Goal: Task Accomplishment & Management: Use online tool/utility

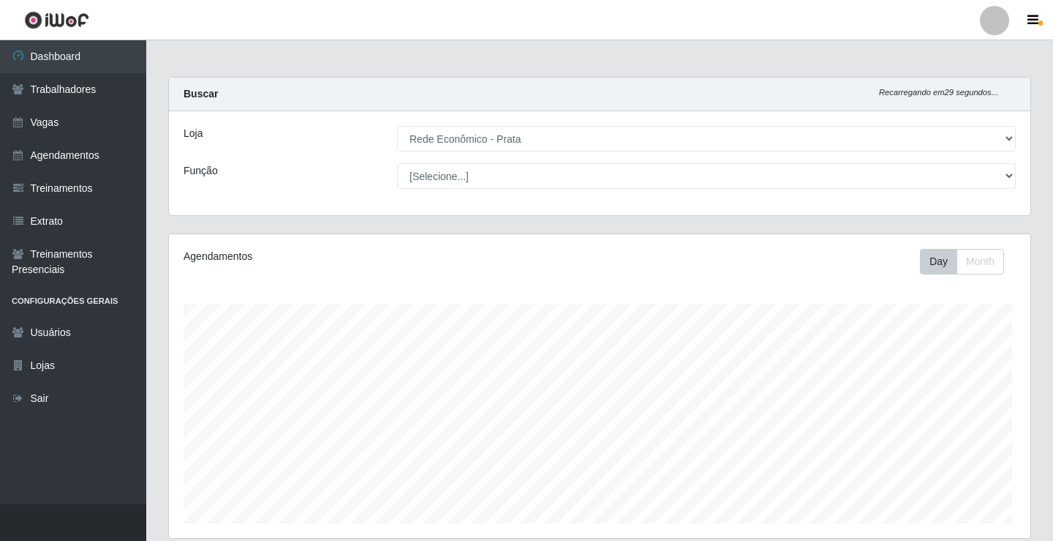
select select "192"
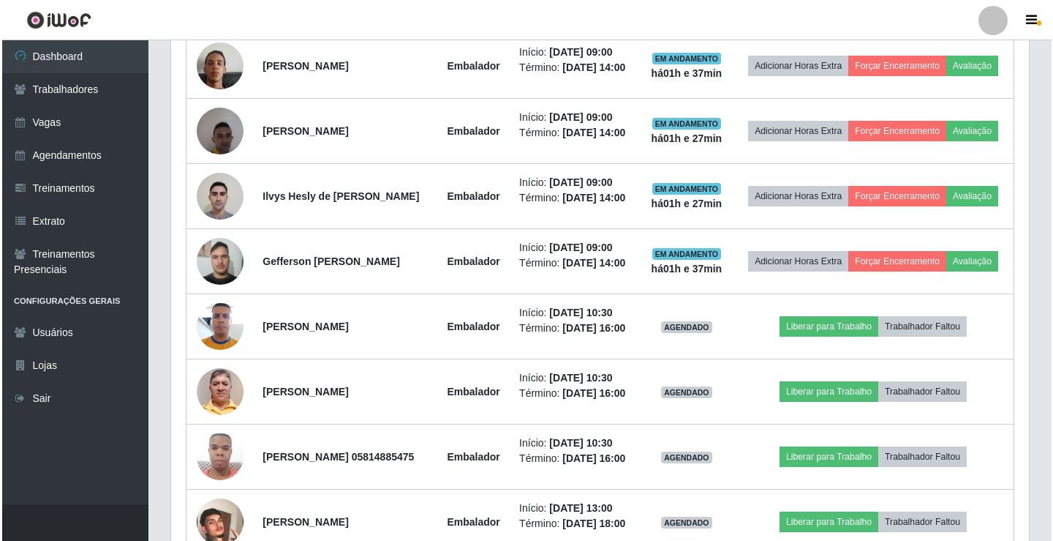
scroll to position [829, 0]
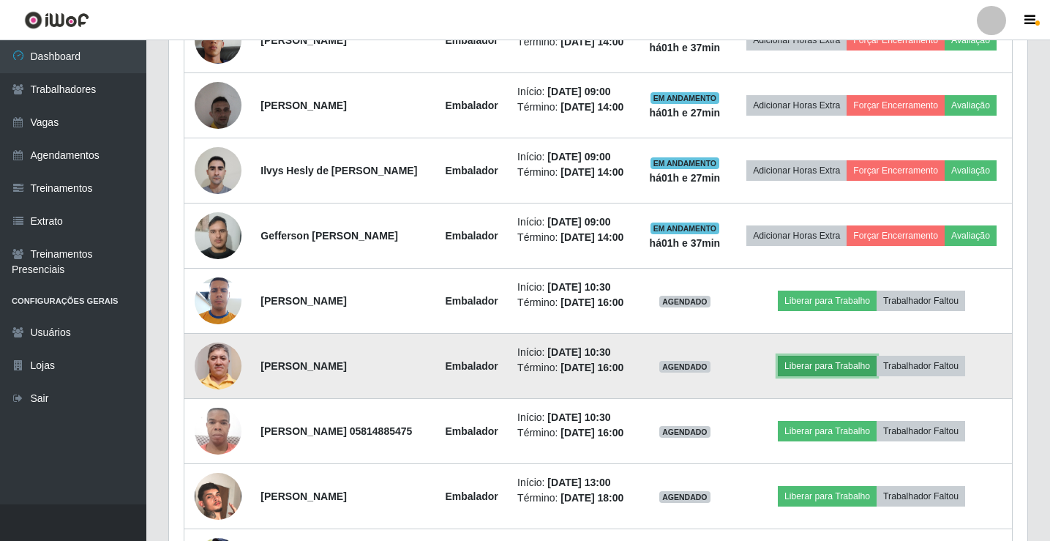
click at [852, 376] on button "Liberar para Trabalho" at bounding box center [827, 366] width 99 height 20
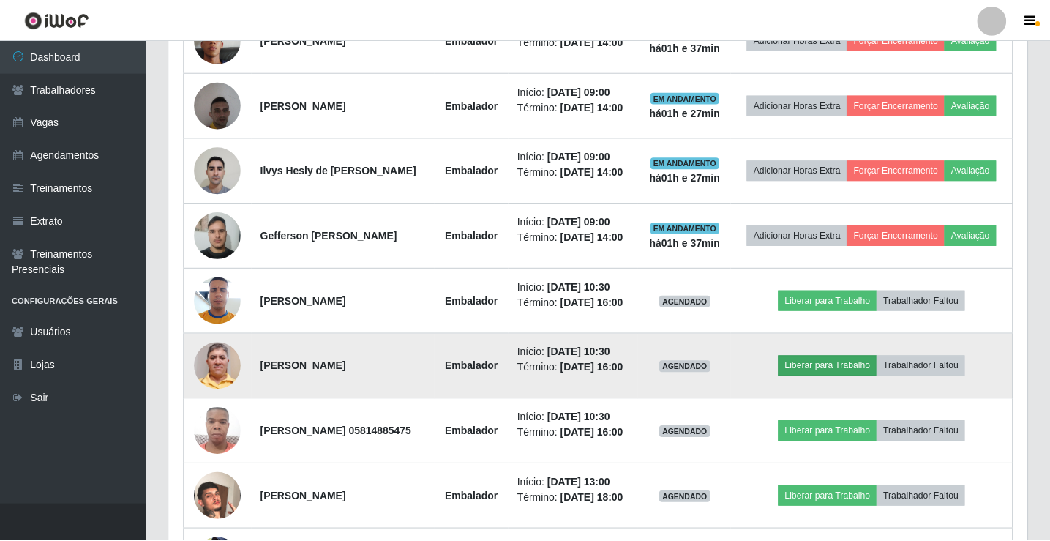
scroll to position [304, 851]
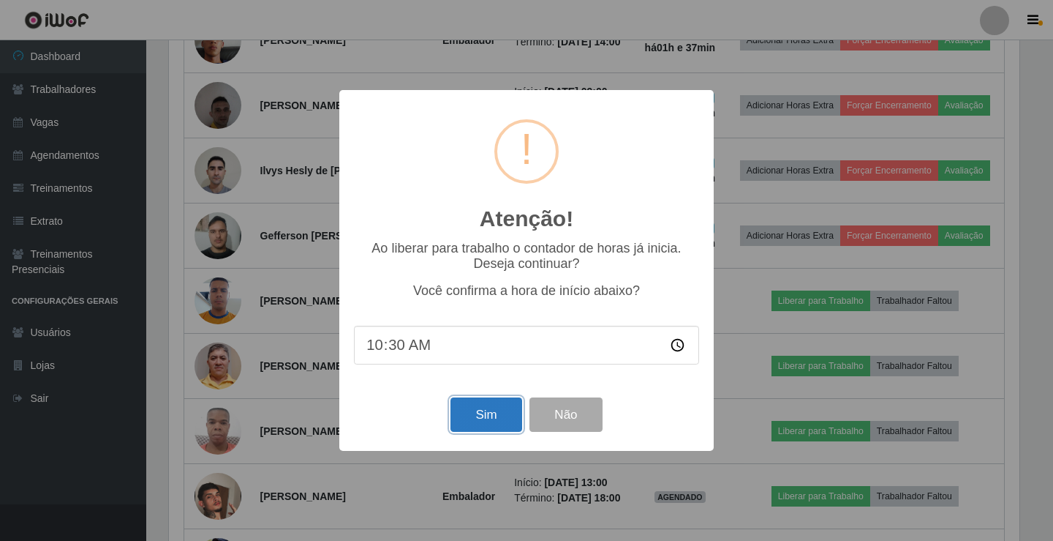
click at [468, 426] on button "Sim" at bounding box center [486, 414] width 71 height 34
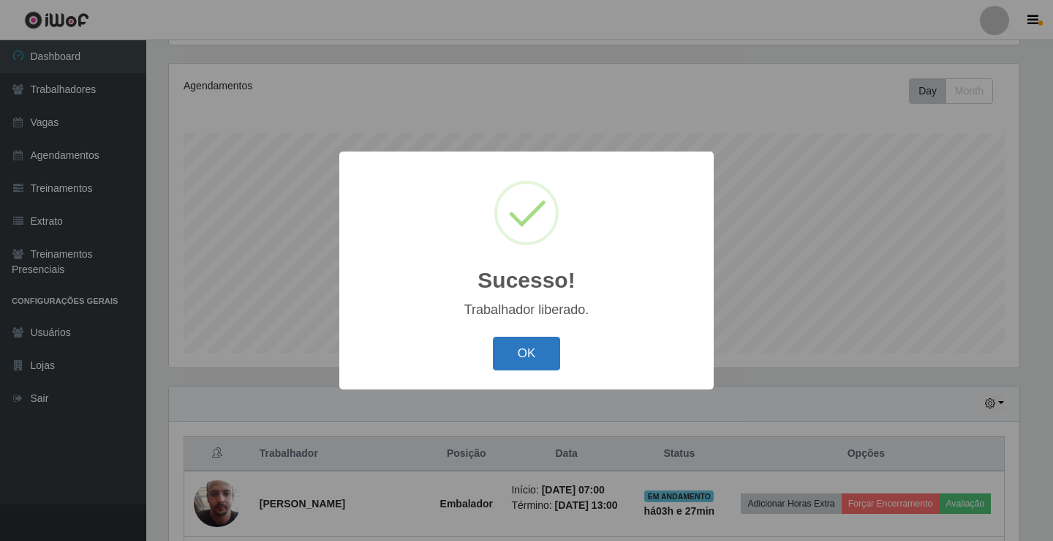
click at [546, 351] on button "OK" at bounding box center [527, 354] width 68 height 34
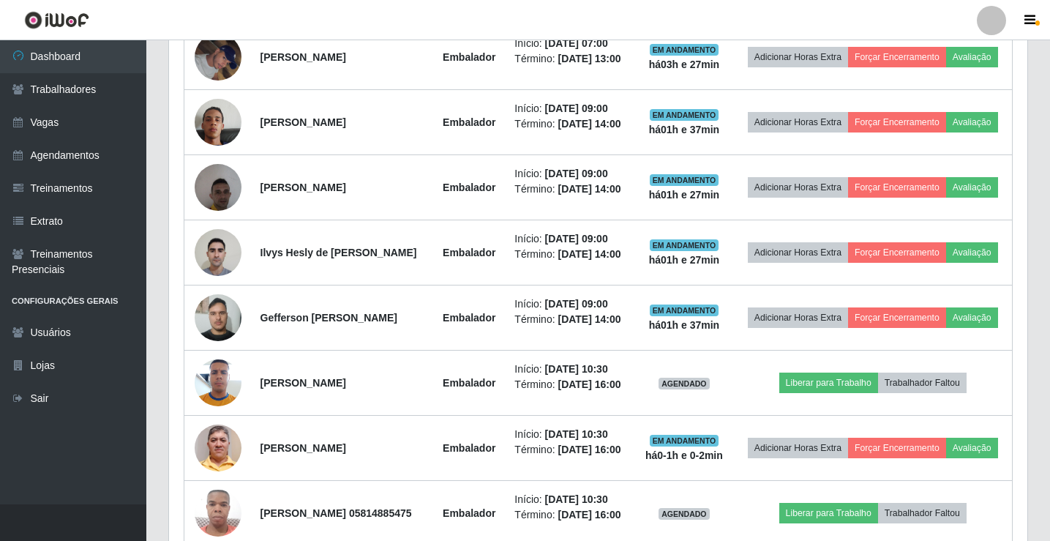
scroll to position [756, 0]
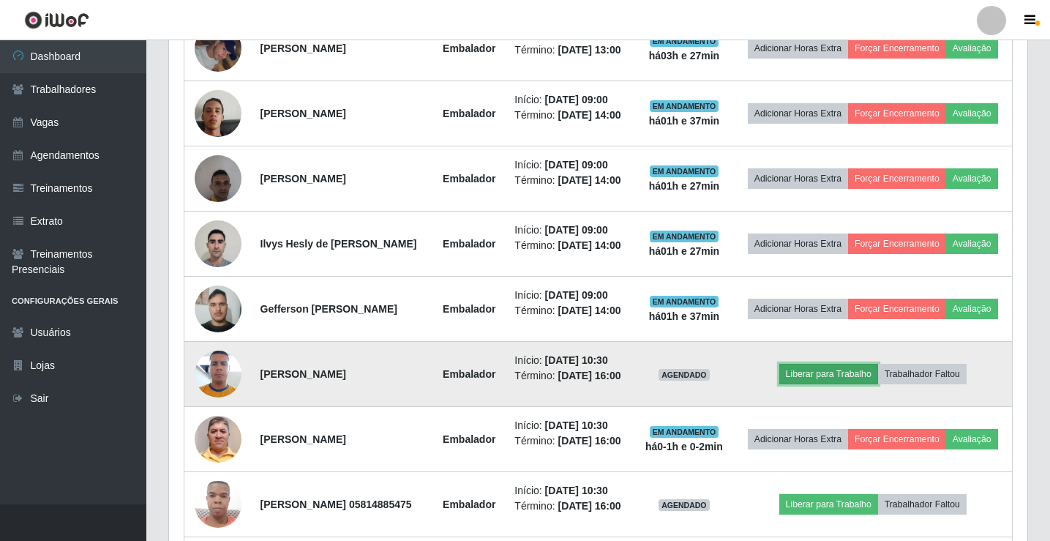
click at [828, 384] on button "Liberar para Trabalho" at bounding box center [828, 374] width 99 height 20
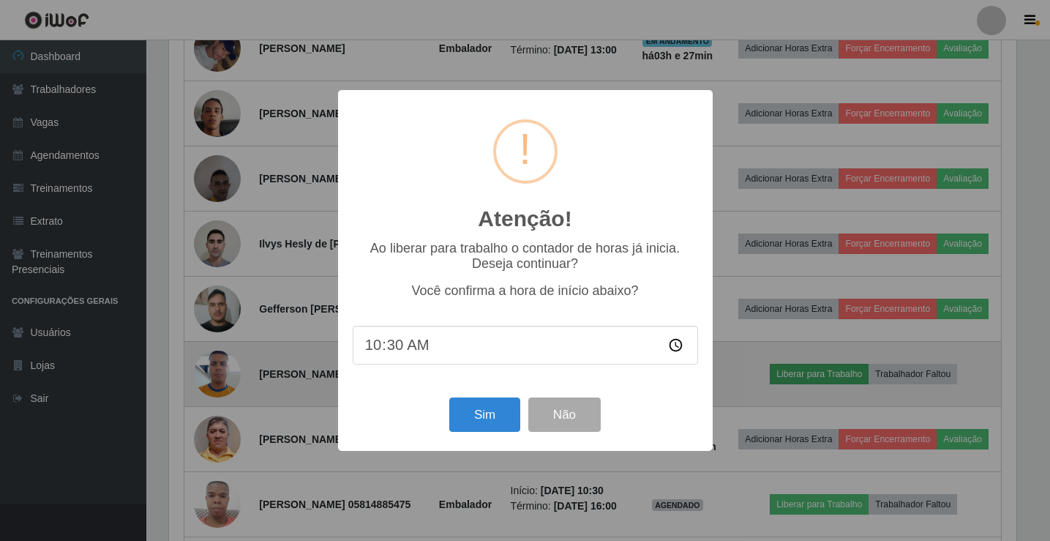
scroll to position [304, 851]
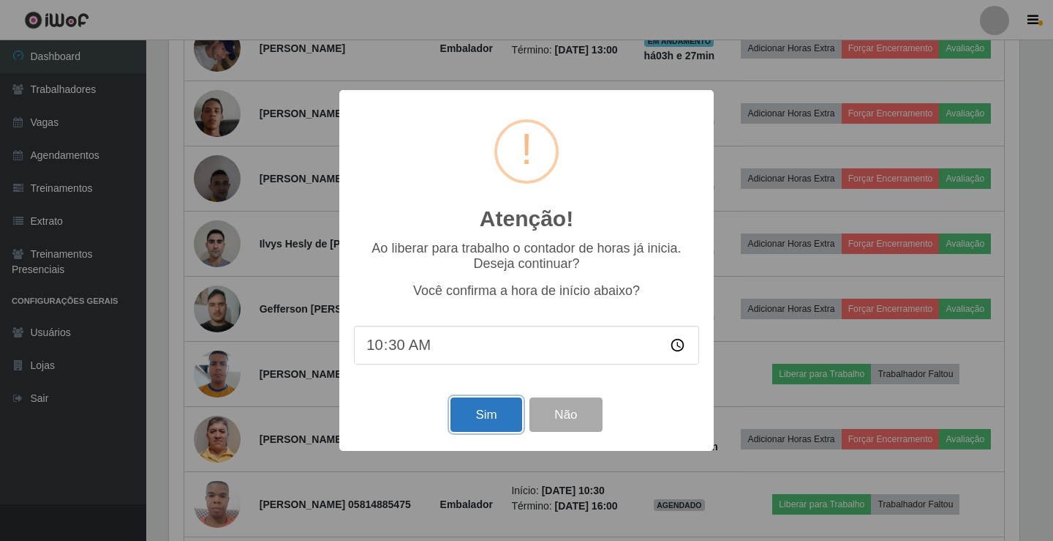
click at [502, 426] on button "Sim" at bounding box center [486, 414] width 71 height 34
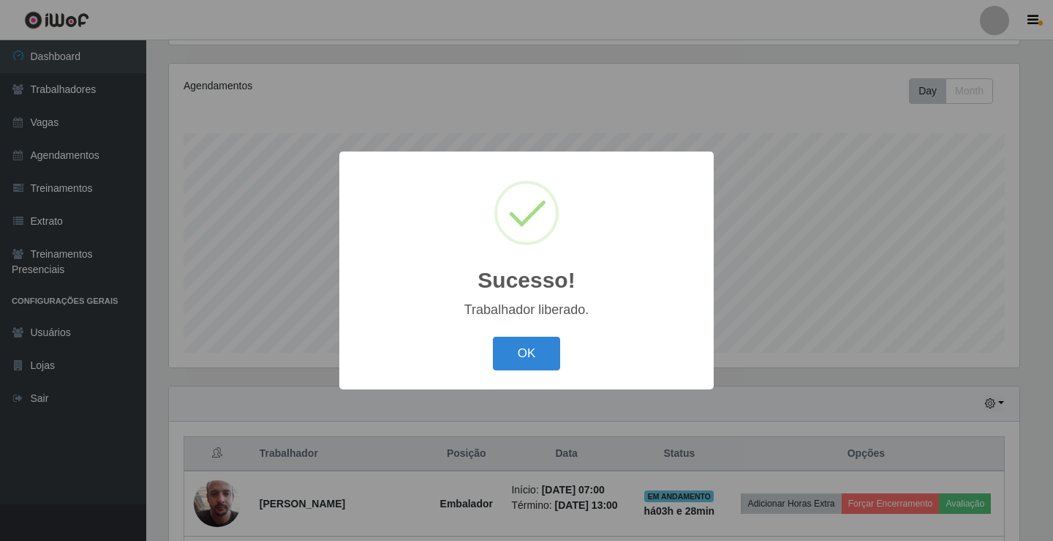
click at [493, 337] on button "OK" at bounding box center [527, 354] width 68 height 34
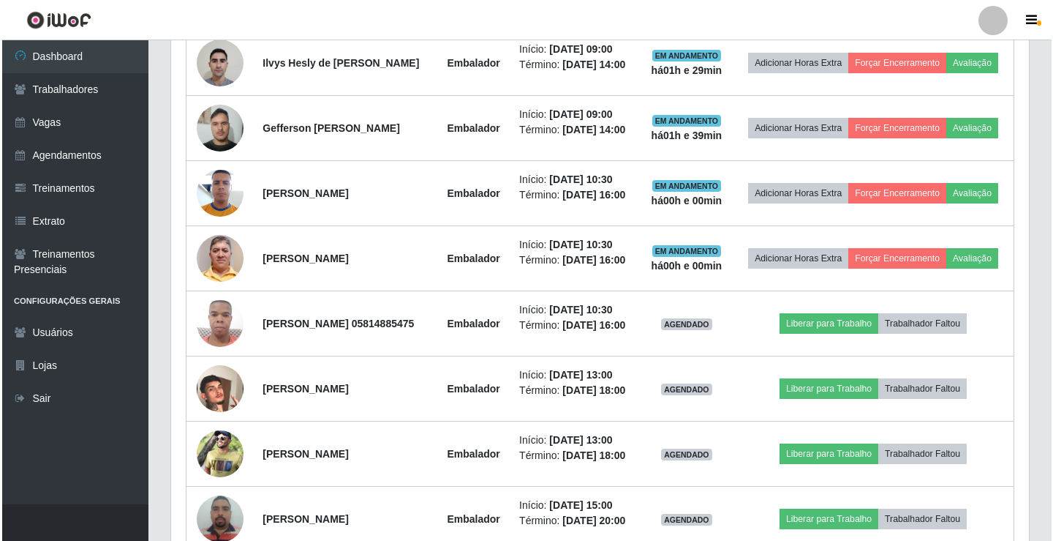
scroll to position [1048, 0]
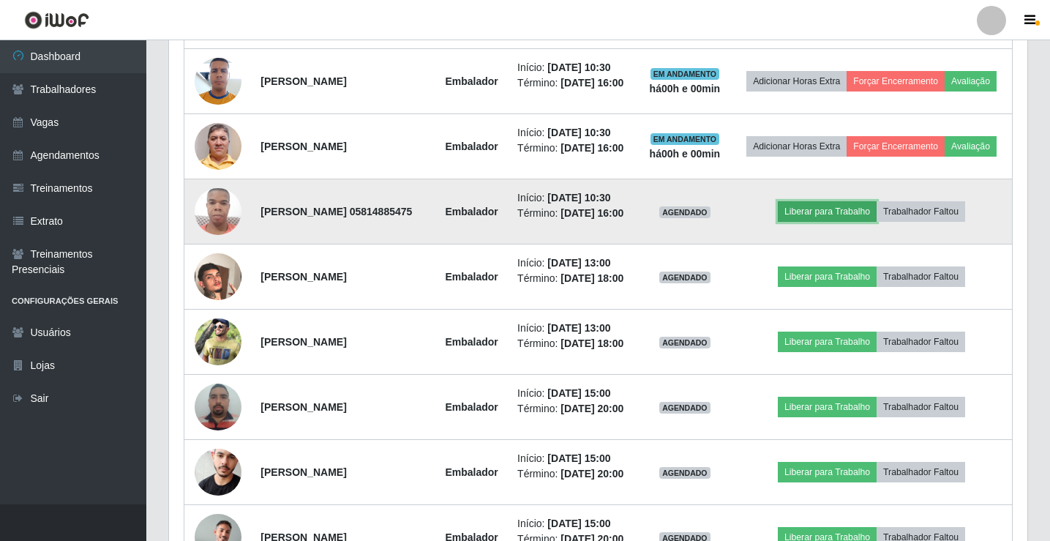
click at [807, 222] on button "Liberar para Trabalho" at bounding box center [827, 211] width 99 height 20
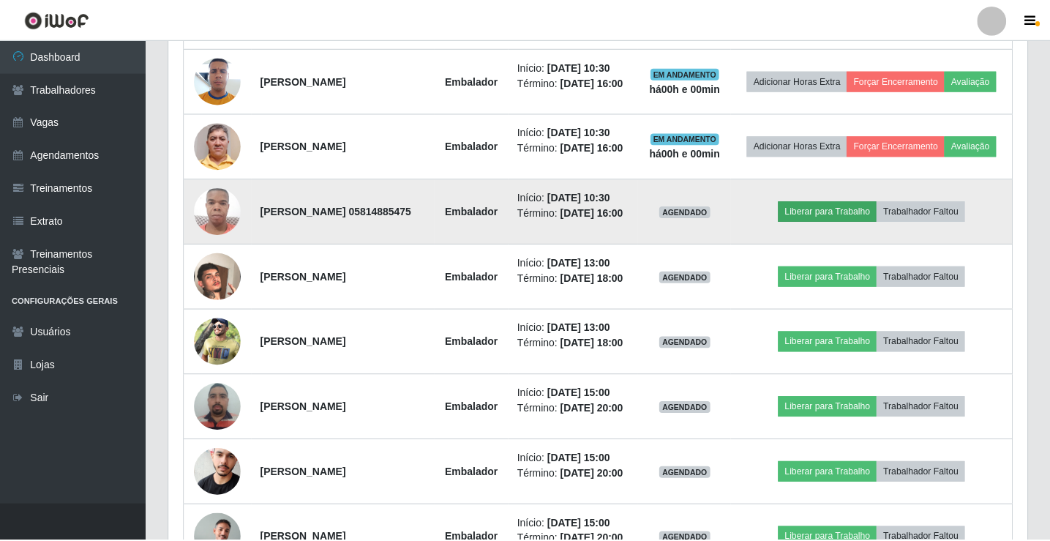
scroll to position [304, 851]
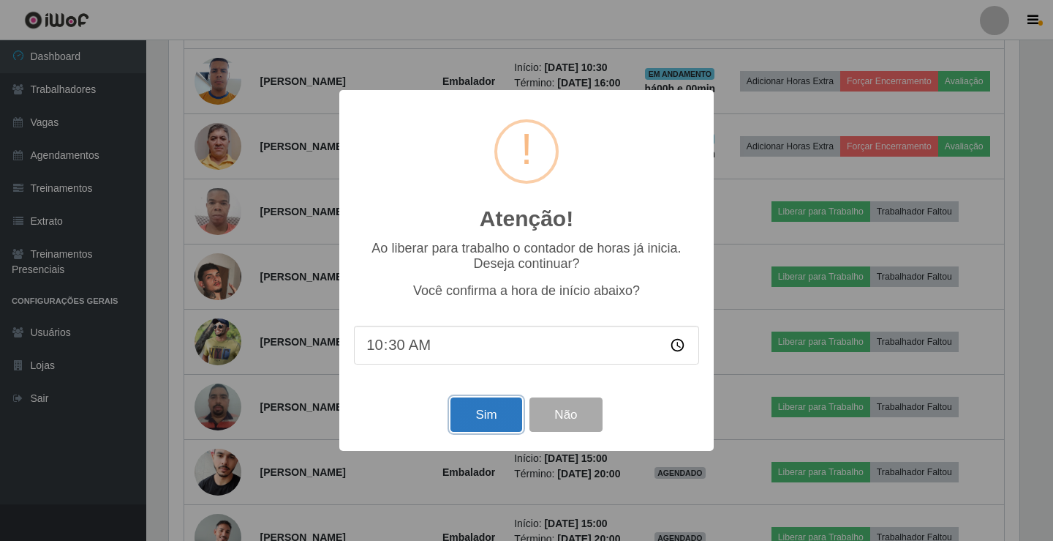
click at [500, 415] on button "Sim" at bounding box center [486, 414] width 71 height 34
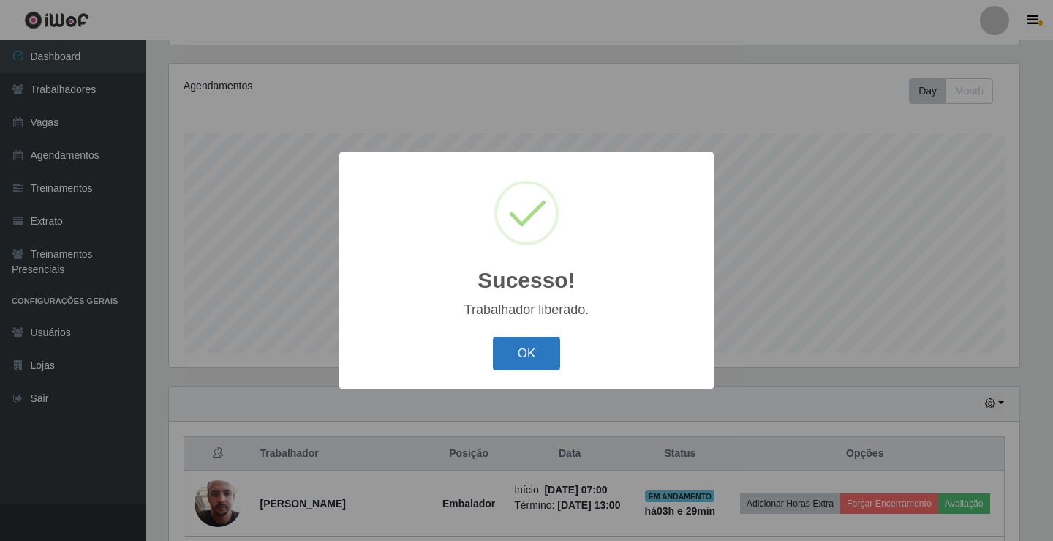
drag, startPoint x: 515, startPoint y: 356, endPoint x: 502, endPoint y: 374, distance: 22.5
click at [509, 363] on button "OK" at bounding box center [527, 354] width 68 height 34
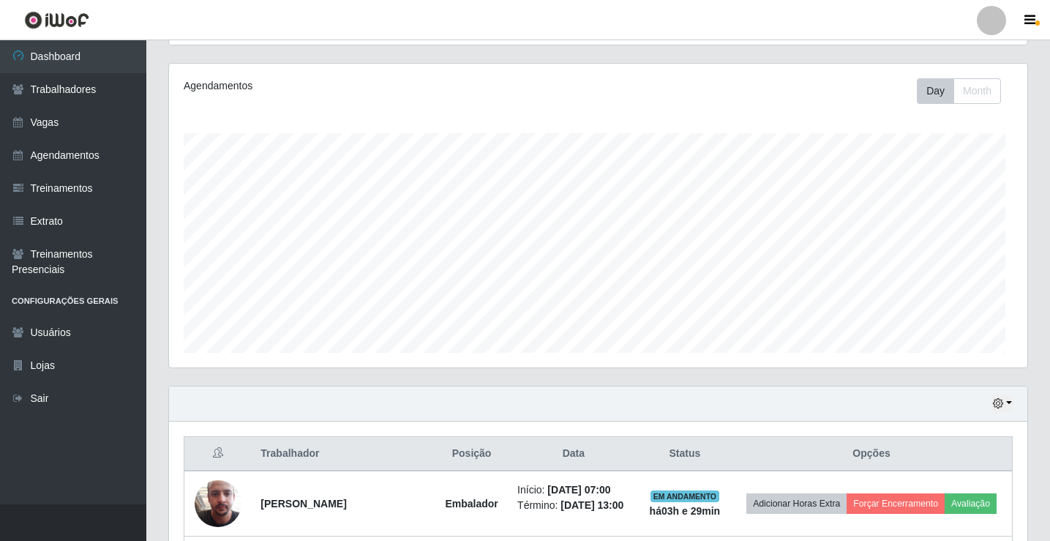
scroll to position [304, 858]
